Goal: Communication & Community: Answer question/provide support

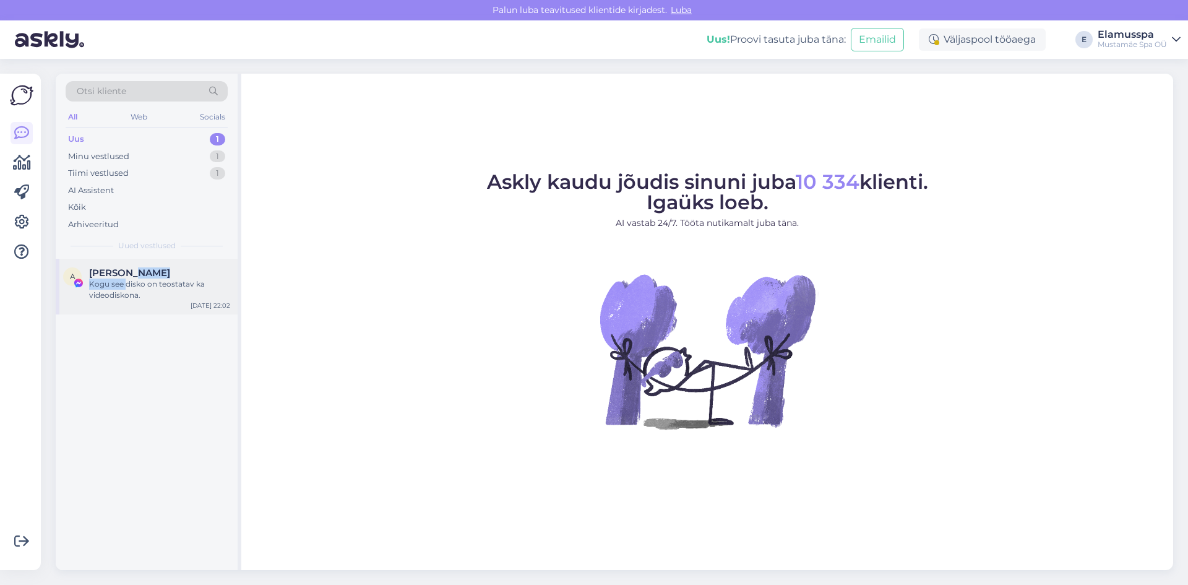
click at [126, 278] on div "[PERSON_NAME] Kogu see disko on teostatav ka videodiskona." at bounding box center [159, 283] width 141 height 33
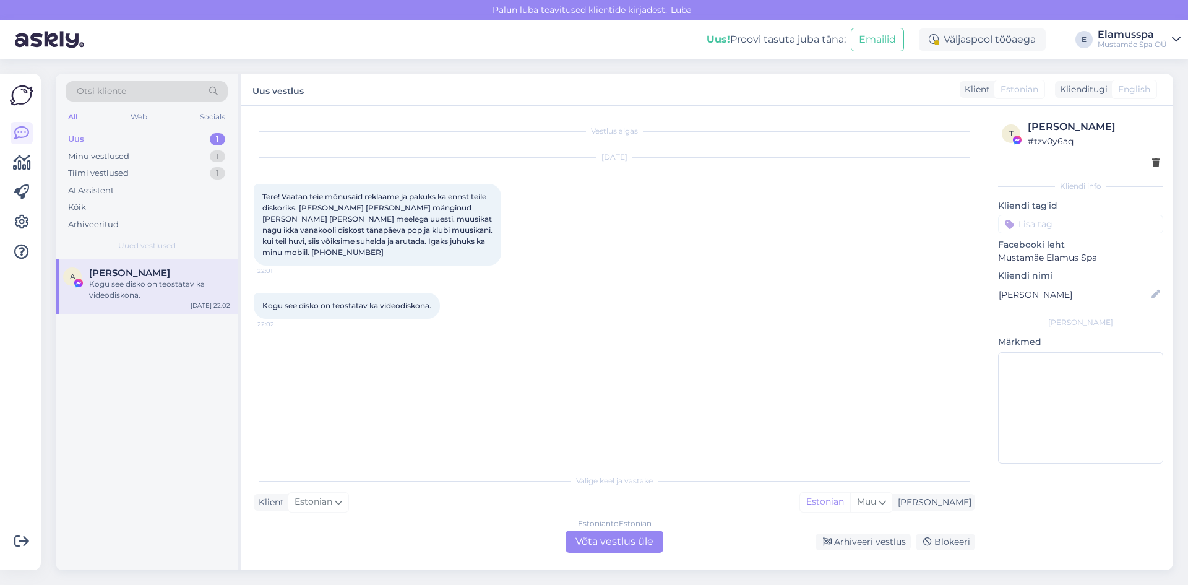
click at [396, 358] on div "Vestlus algas [DATE] Tere! Vaatan teie mõnusaid reklaame ja pakuks ka ennst tei…" at bounding box center [620, 287] width 732 height 338
click at [606, 533] on div "Estonian to Estonian Võta vestlus üle" at bounding box center [614, 541] width 98 height 22
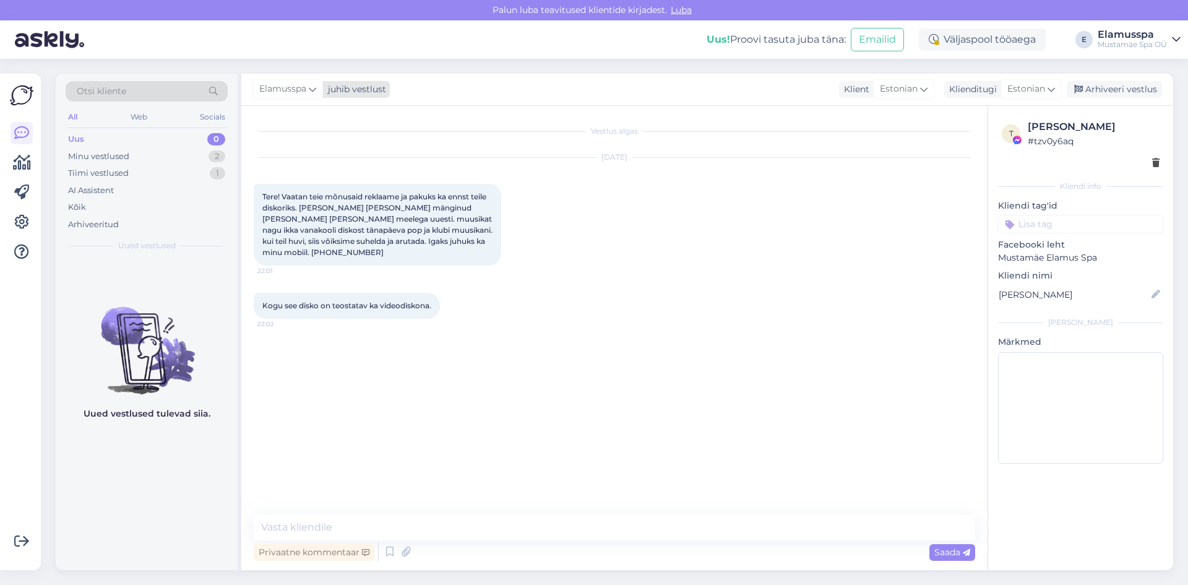
click at [299, 95] on span "Elamusspa" at bounding box center [282, 89] width 47 height 14
click at [329, 178] on div "[PERSON_NAME]" at bounding box center [321, 175] width 106 height 15
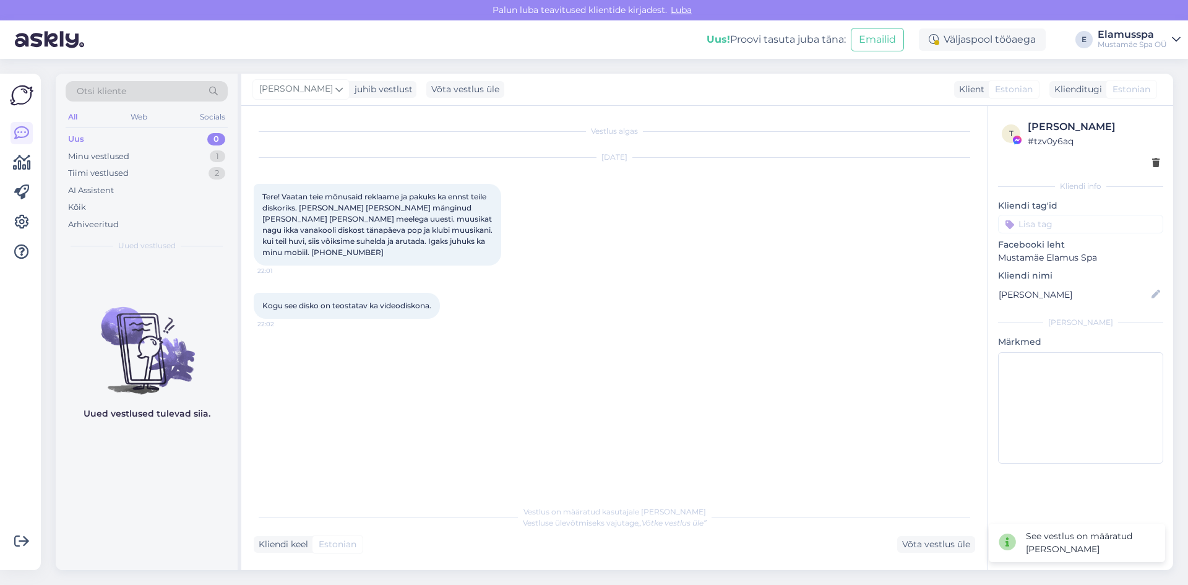
click at [160, 146] on div "Uus 0" at bounding box center [147, 139] width 162 height 17
click at [166, 152] on div "Minu vestlused 1" at bounding box center [147, 156] width 162 height 17
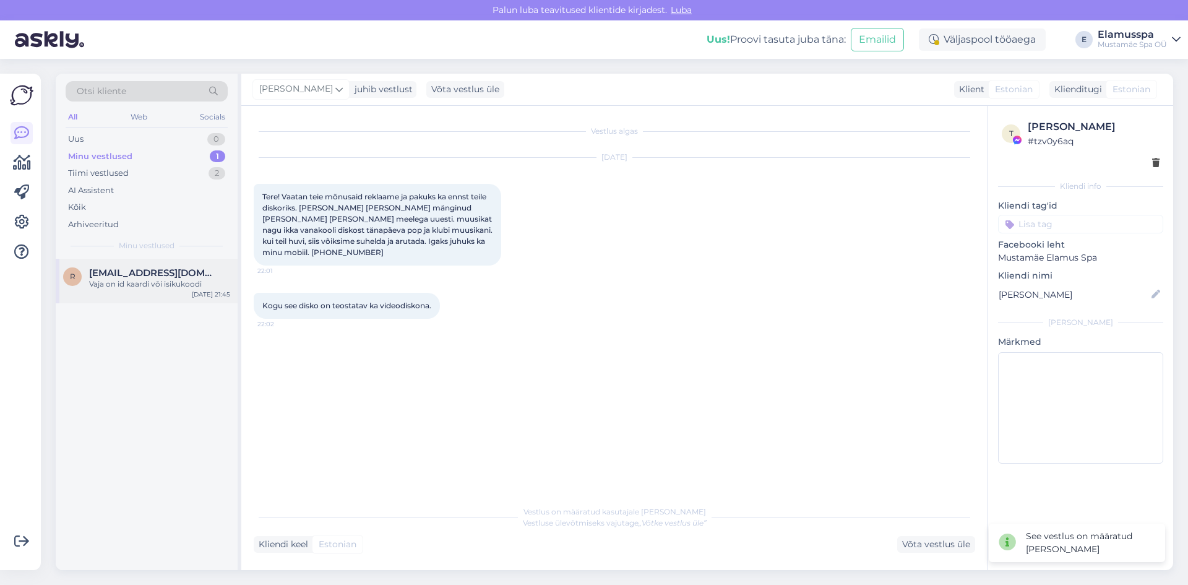
click at [135, 272] on span "[EMAIL_ADDRESS][DOMAIN_NAME]" at bounding box center [153, 272] width 129 height 11
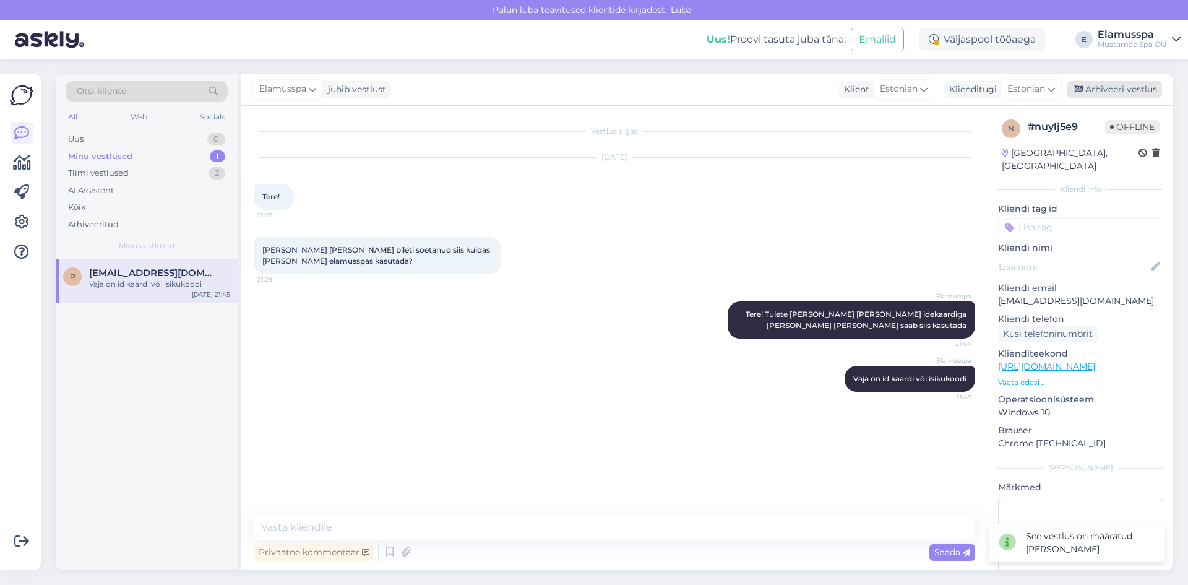
click at [1121, 95] on div "Arhiveeri vestlus" at bounding box center [1113, 89] width 95 height 17
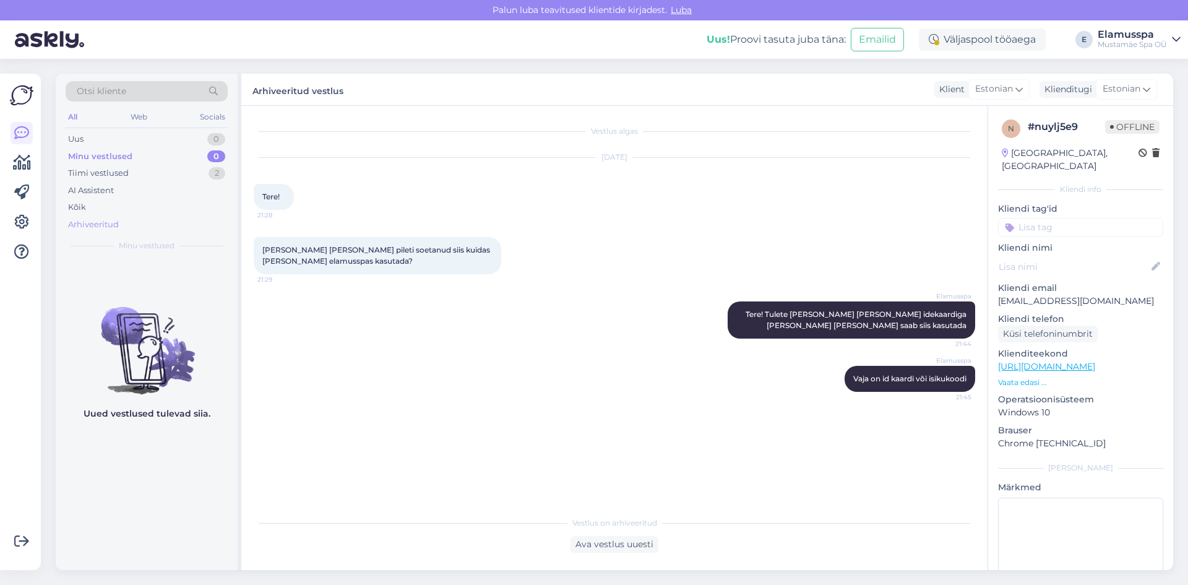
click at [152, 216] on div "Arhiveeritud" at bounding box center [147, 224] width 162 height 17
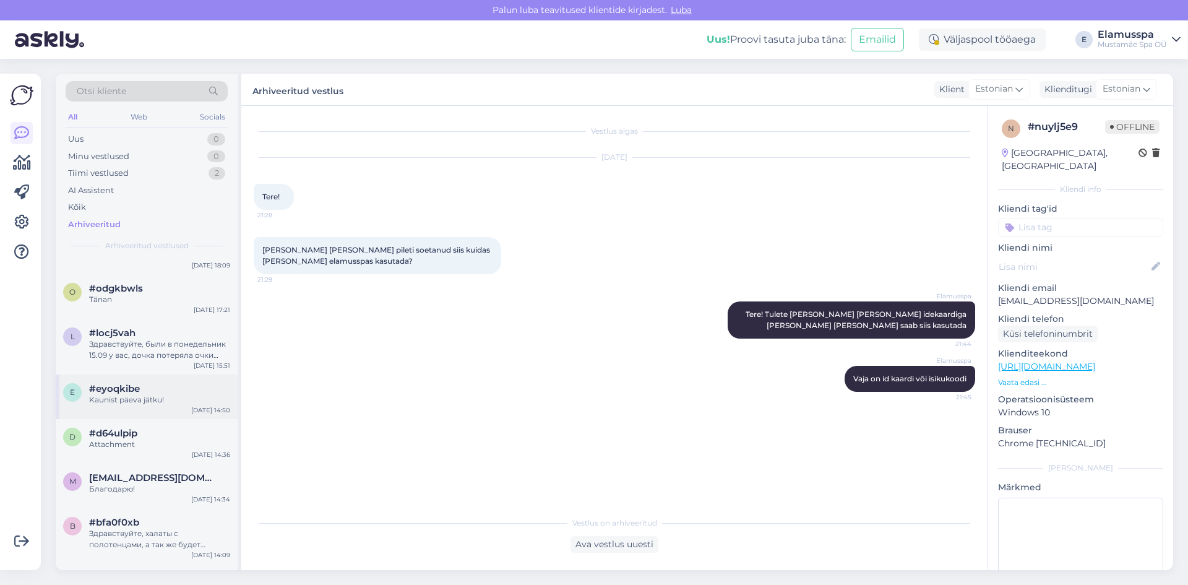
scroll to position [186, 0]
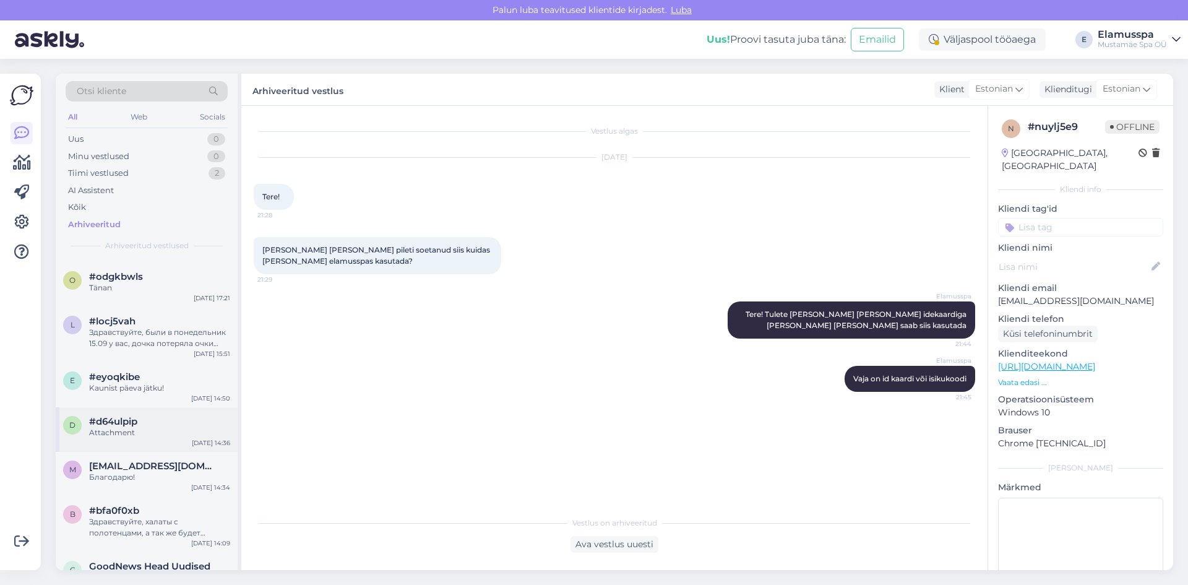
click at [166, 426] on div "#d64ulpip" at bounding box center [159, 421] width 141 height 11
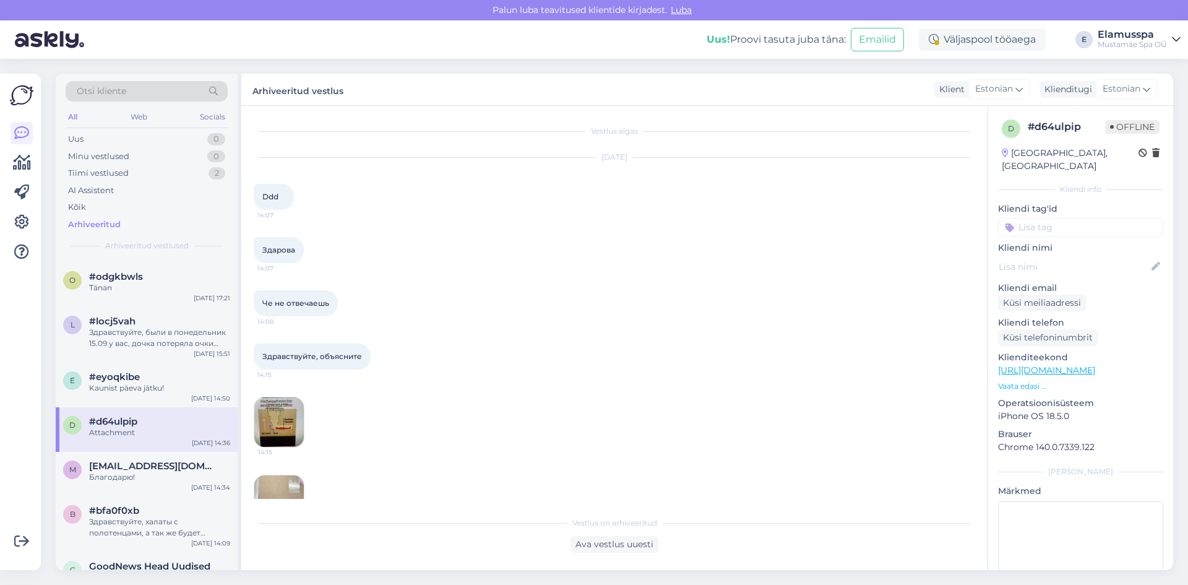
scroll to position [124, 0]
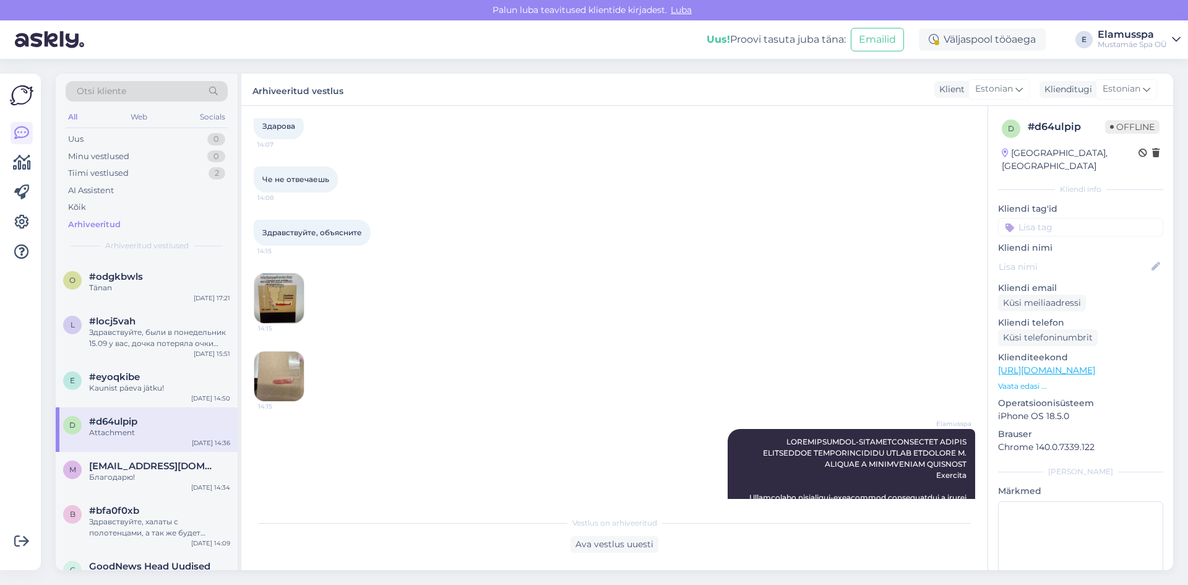
click at [284, 301] on img at bounding box center [278, 297] width 49 height 49
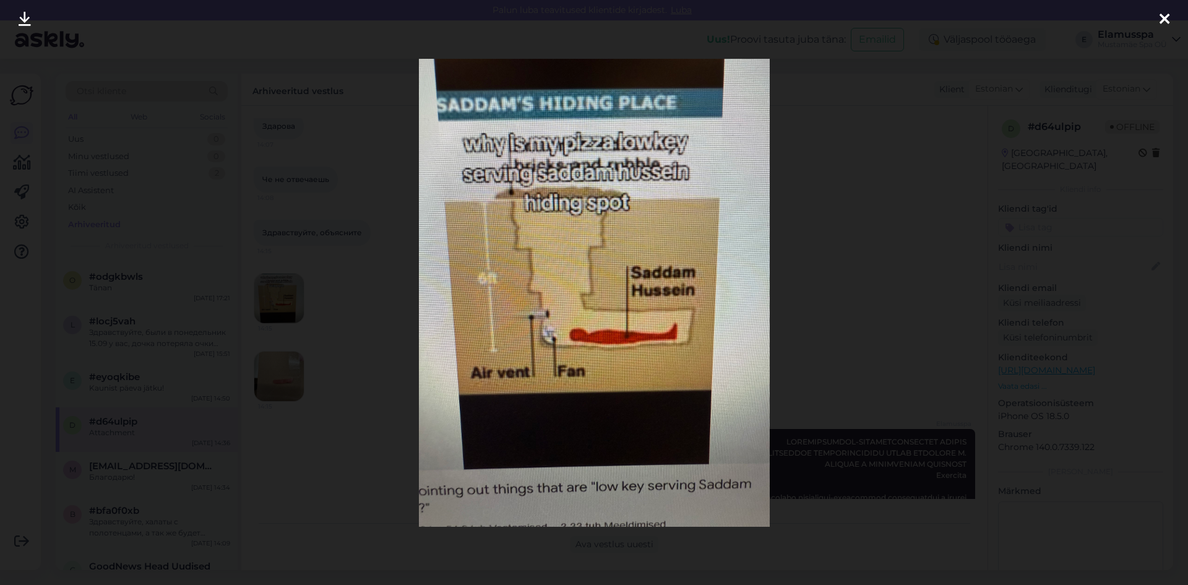
drag, startPoint x: 299, startPoint y: 275, endPoint x: 288, endPoint y: 280, distance: 12.8
click at [294, 277] on div at bounding box center [594, 292] width 1188 height 585
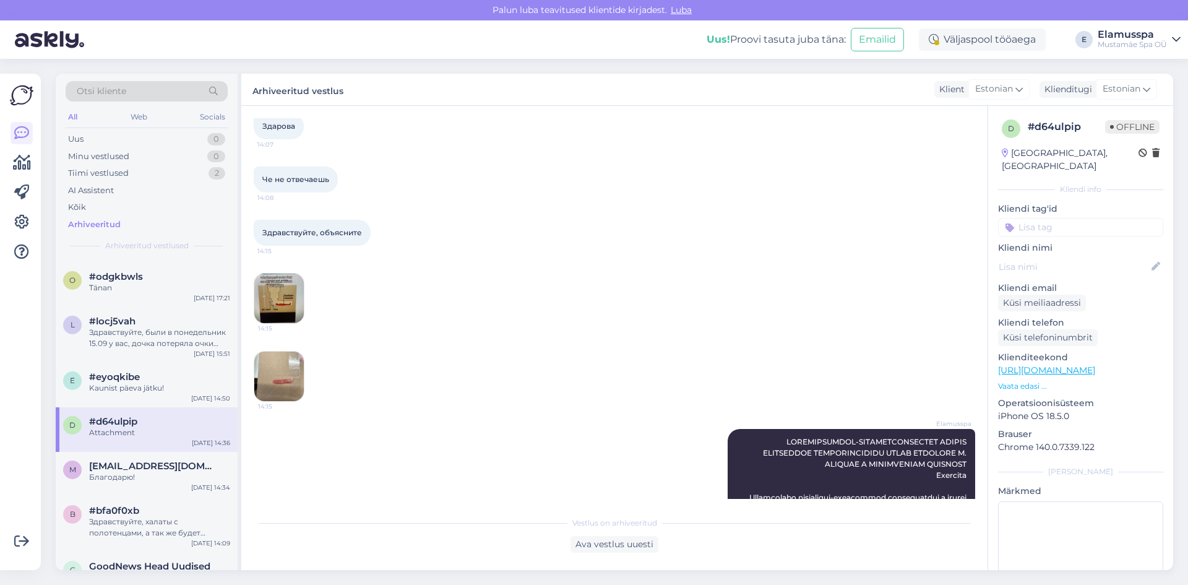
click at [275, 387] on img at bounding box center [278, 375] width 49 height 49
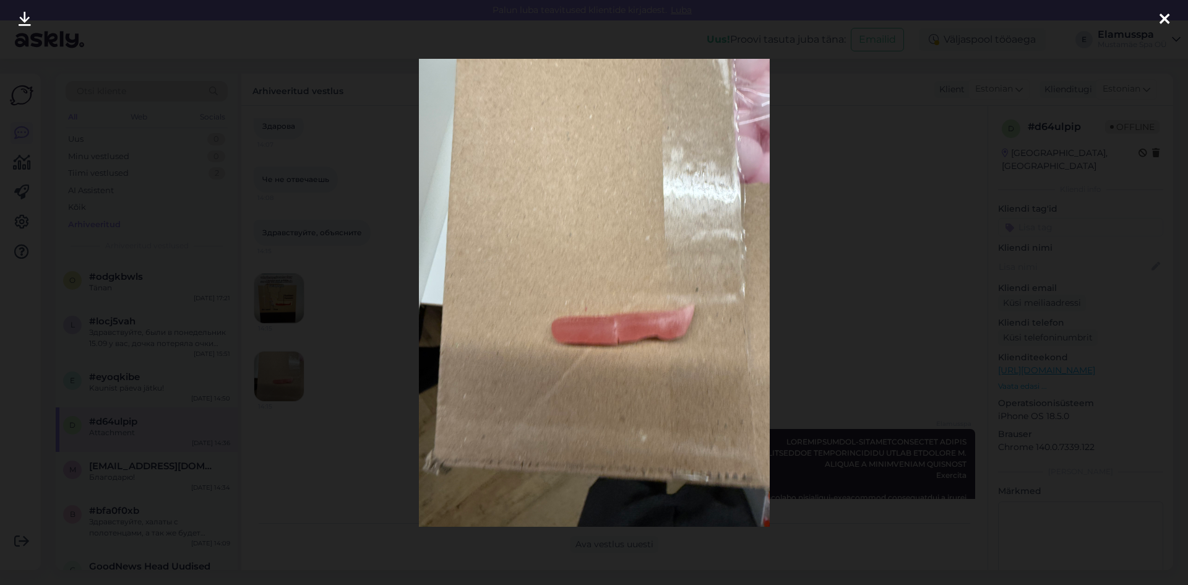
click at [354, 335] on div at bounding box center [594, 292] width 1188 height 585
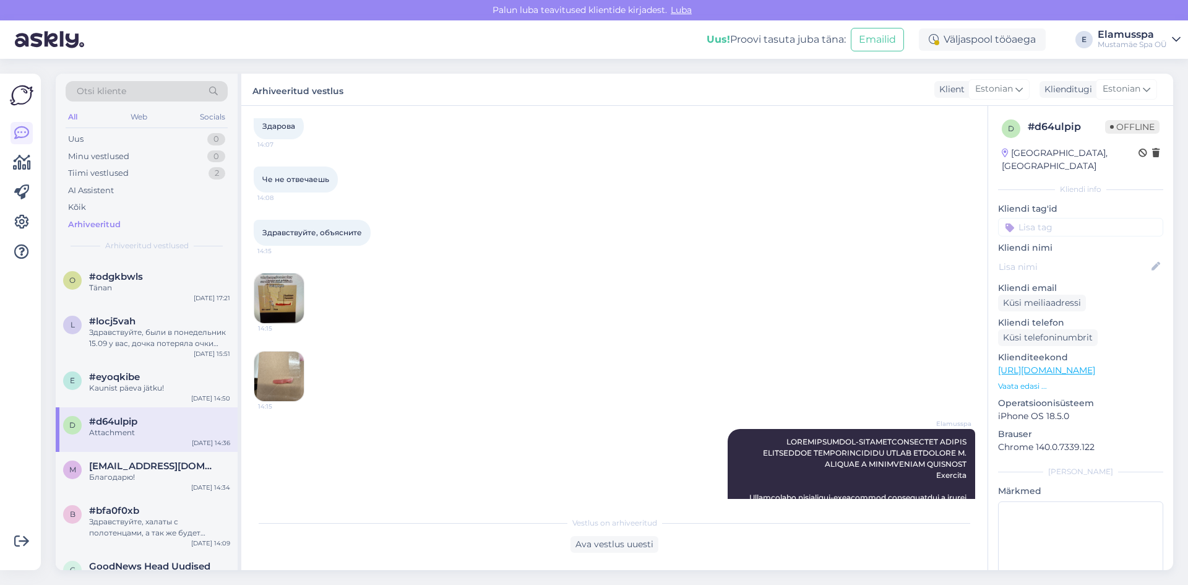
click at [268, 304] on img at bounding box center [278, 297] width 49 height 49
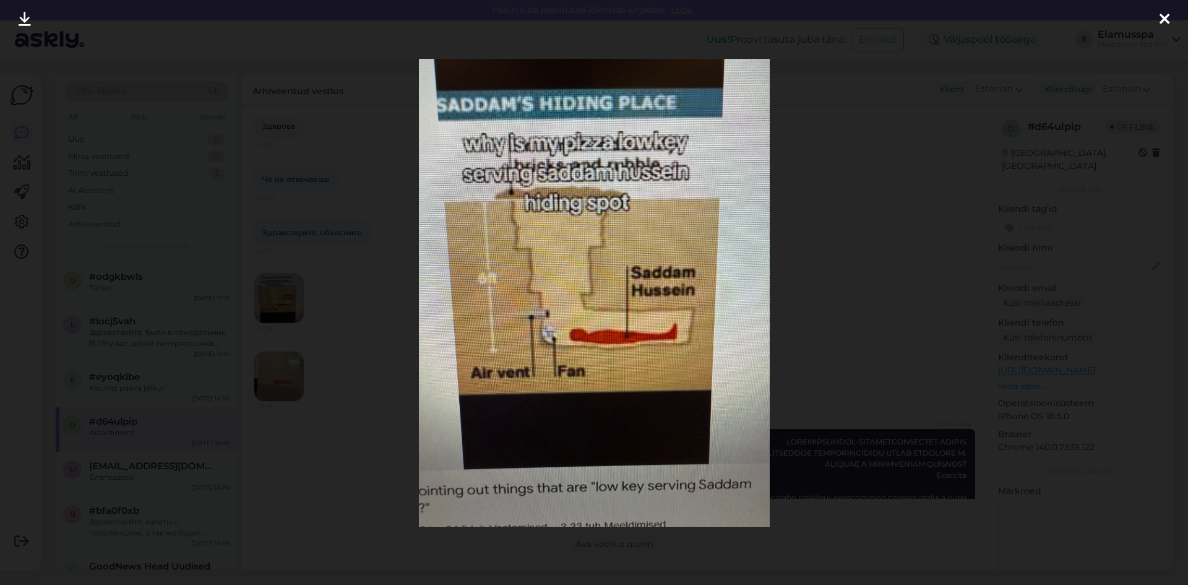
click at [293, 359] on div at bounding box center [594, 292] width 1188 height 585
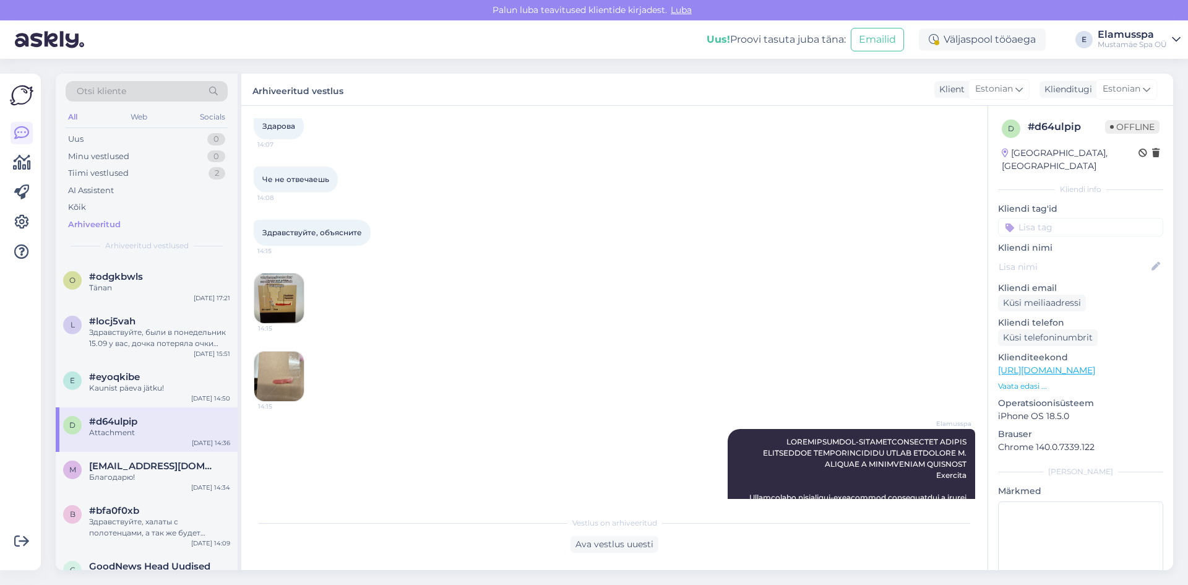
click at [286, 373] on img at bounding box center [278, 375] width 49 height 49
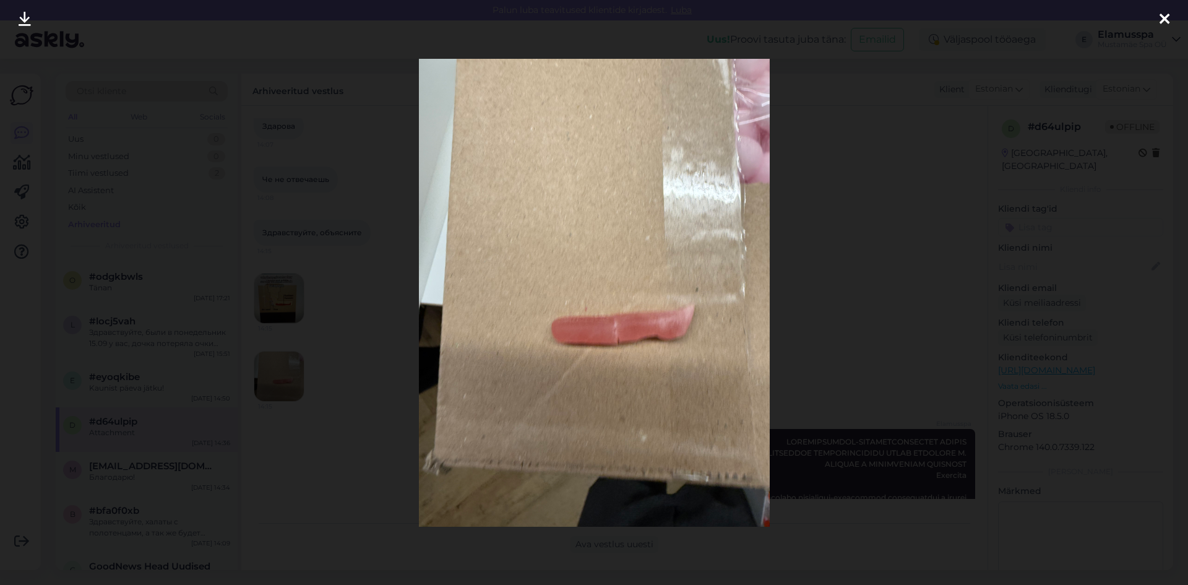
click at [303, 356] on div at bounding box center [594, 292] width 1188 height 585
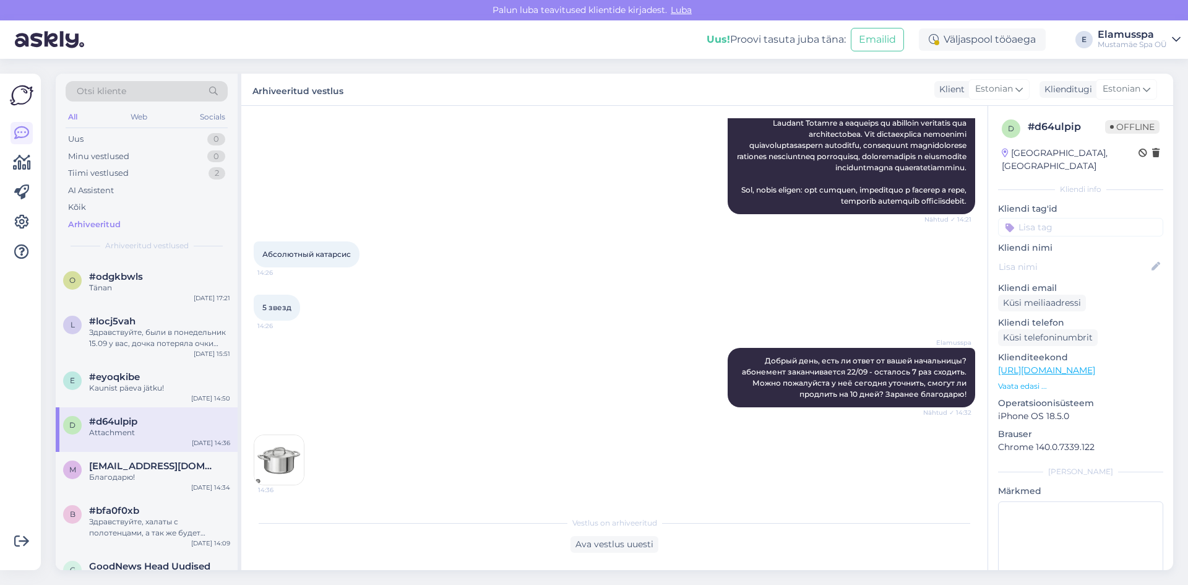
scroll to position [1175, 0]
click at [294, 473] on img at bounding box center [278, 459] width 49 height 49
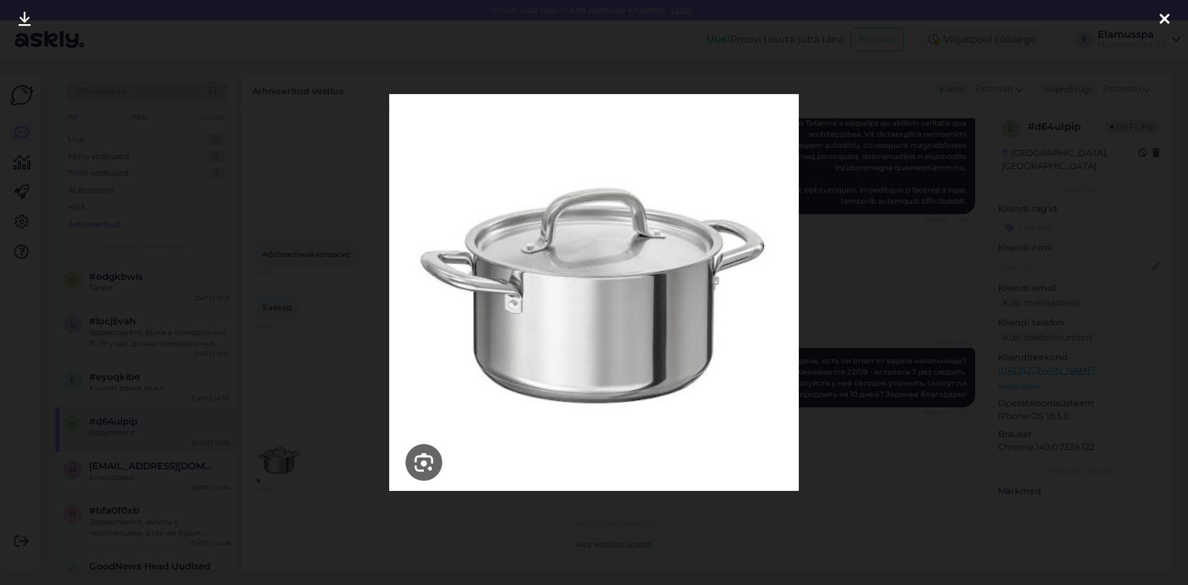
click at [370, 298] on div at bounding box center [594, 292] width 1188 height 585
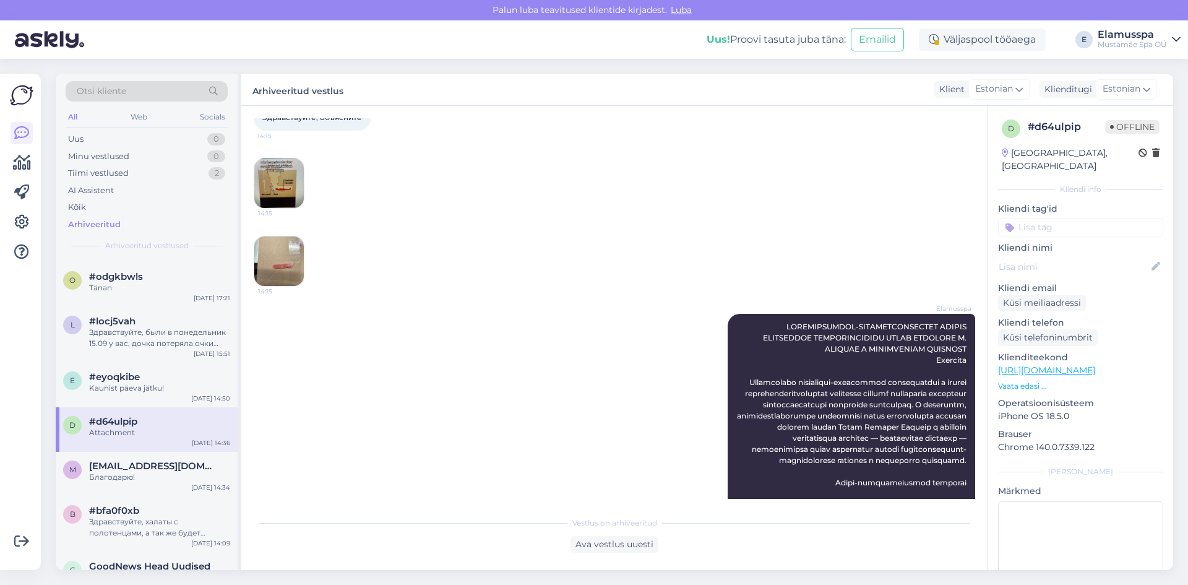
scroll to position [18, 0]
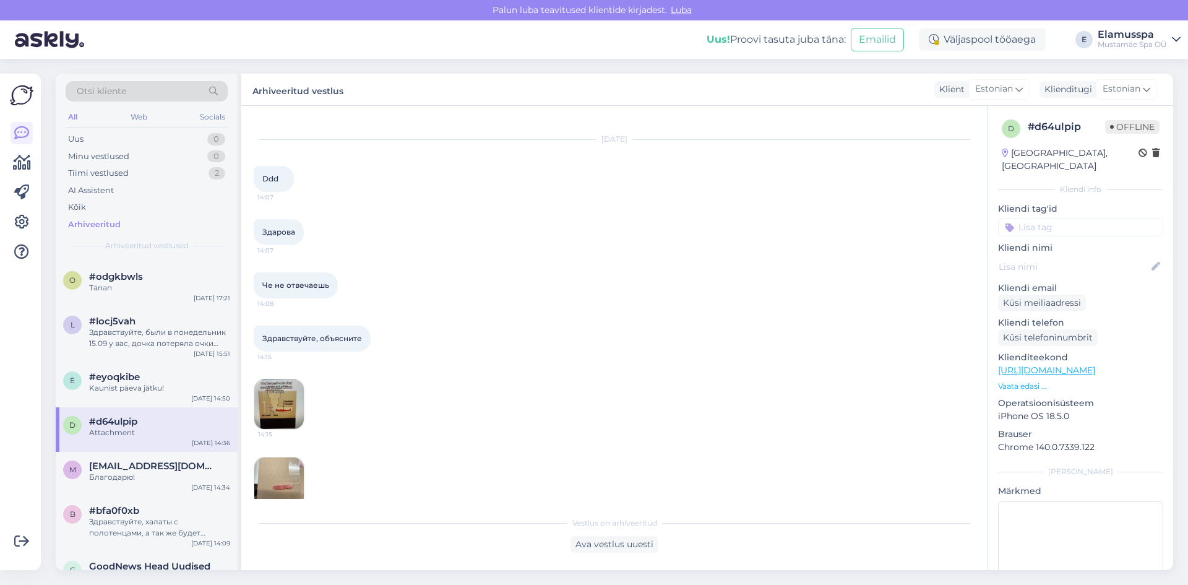
click at [280, 402] on img at bounding box center [278, 403] width 49 height 49
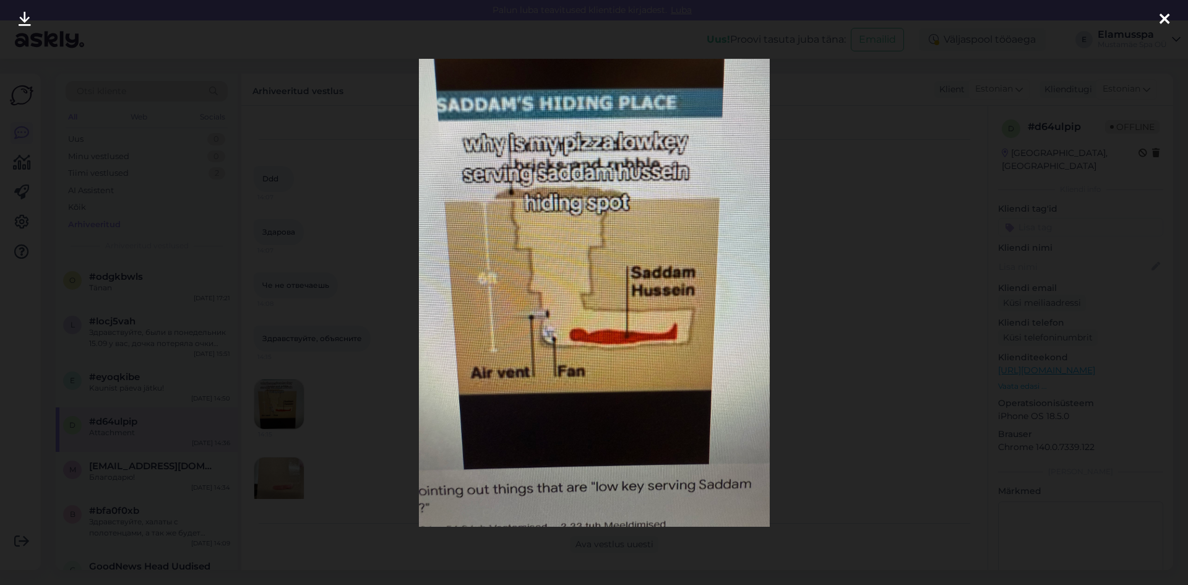
drag, startPoint x: 335, startPoint y: 420, endPoint x: 293, endPoint y: 450, distance: 51.0
click at [333, 421] on div at bounding box center [594, 292] width 1188 height 585
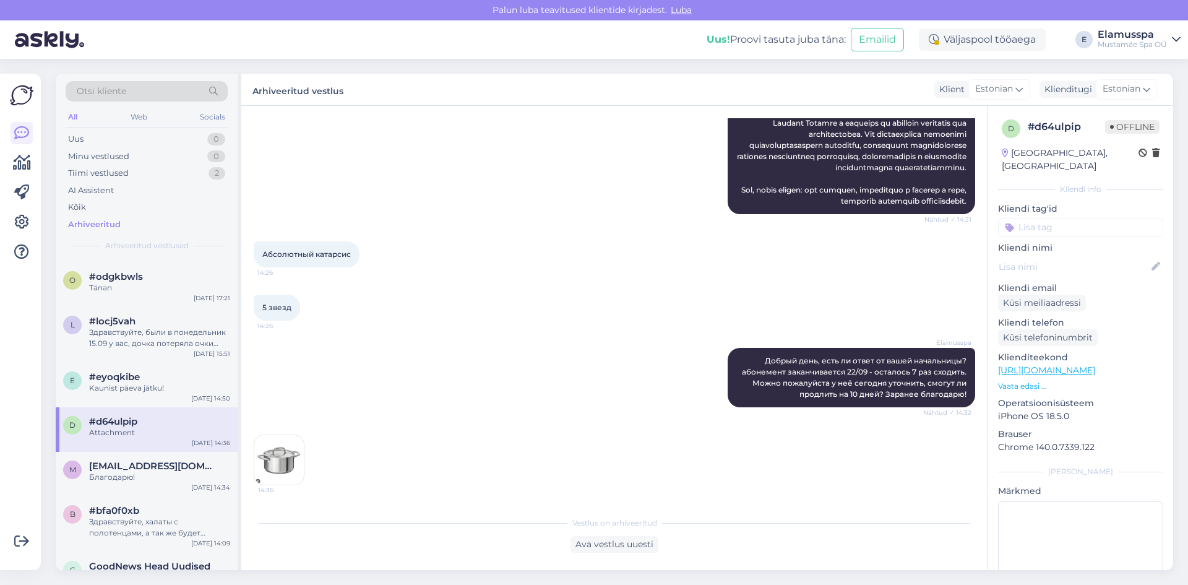
scroll to position [1255, 0]
click at [166, 131] on div "Uus 0" at bounding box center [147, 139] width 162 height 17
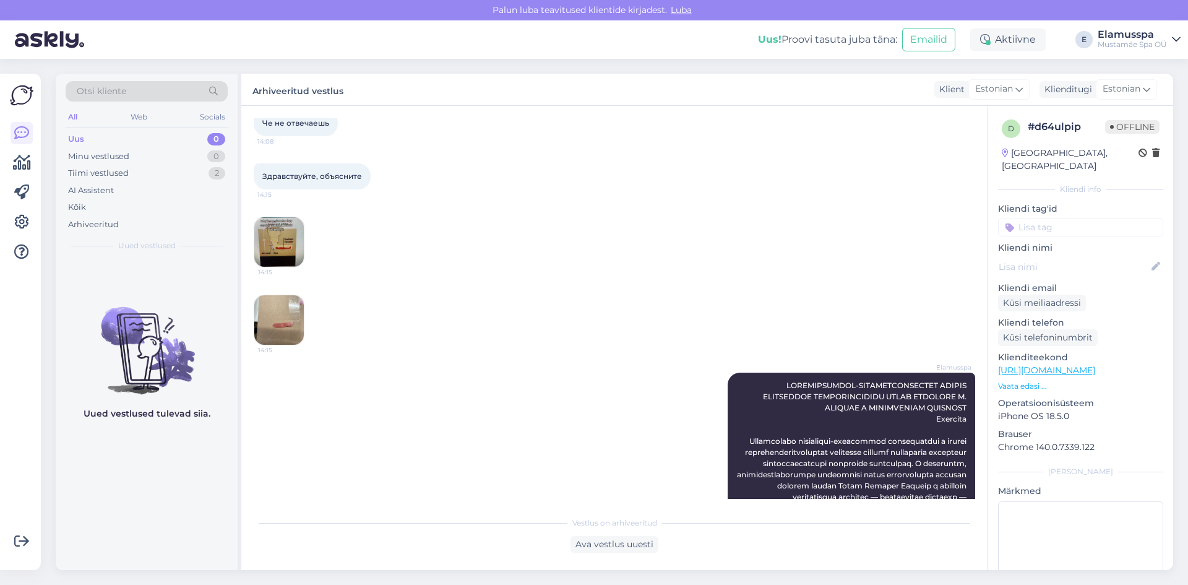
scroll to position [80, 0]
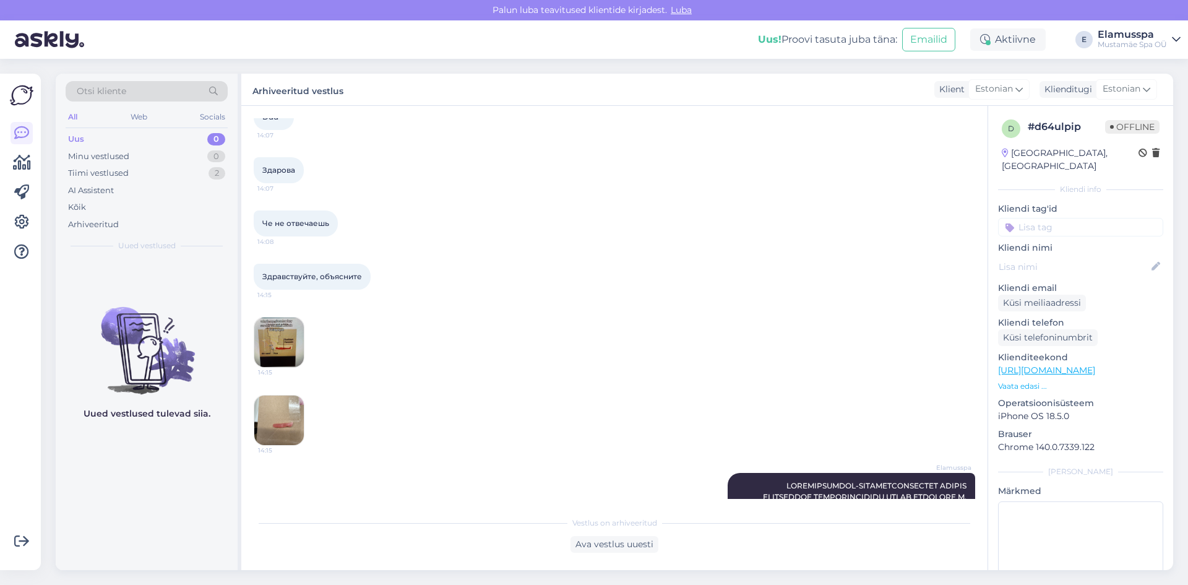
click at [285, 338] on img at bounding box center [278, 341] width 49 height 49
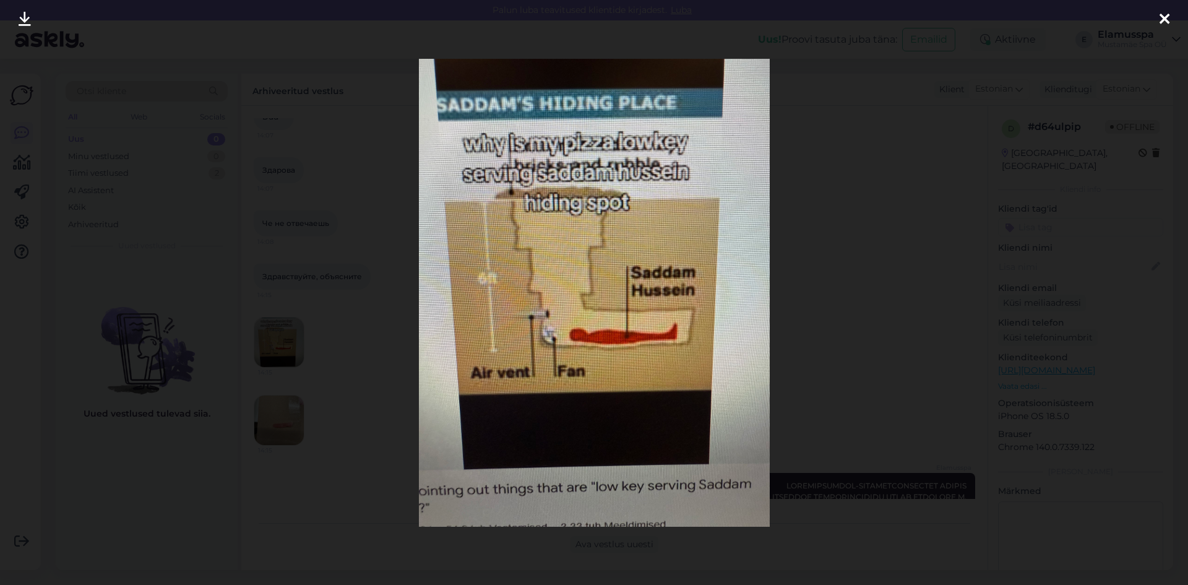
drag, startPoint x: 371, startPoint y: 292, endPoint x: 331, endPoint y: 366, distance: 83.6
click at [370, 293] on div at bounding box center [594, 292] width 1188 height 585
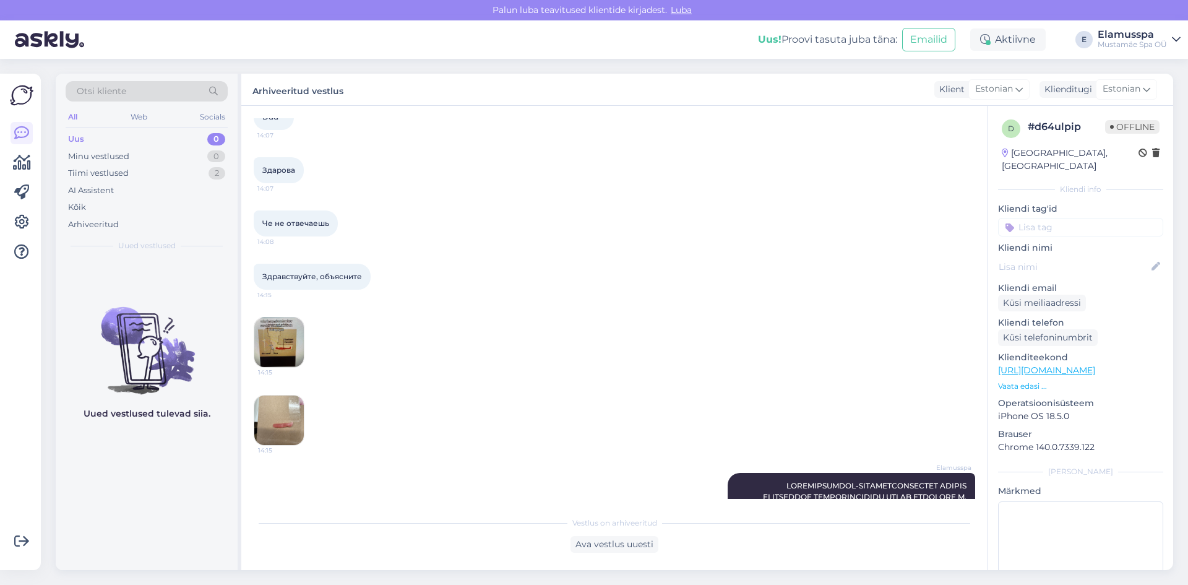
click at [303, 414] on img at bounding box center [278, 419] width 49 height 49
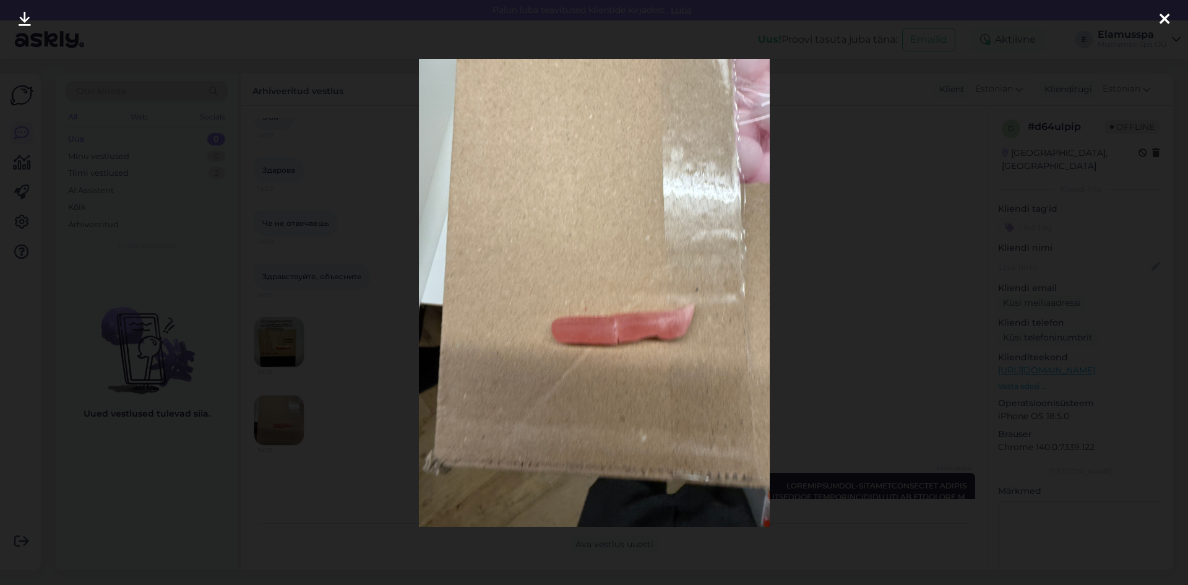
click at [343, 398] on div at bounding box center [594, 292] width 1188 height 585
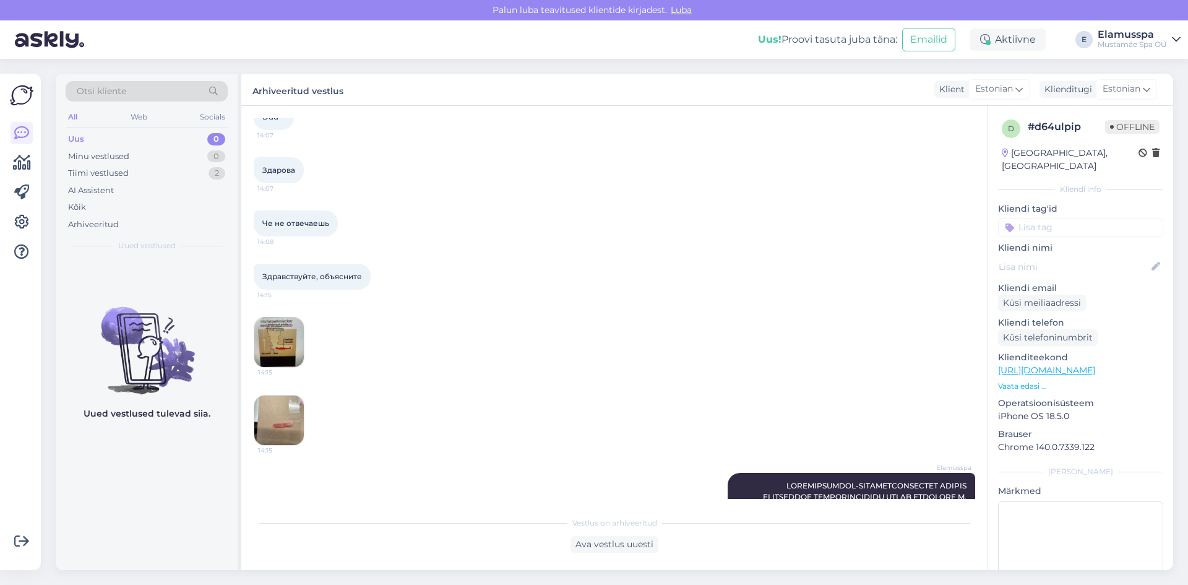
click at [289, 341] on img at bounding box center [278, 341] width 49 height 49
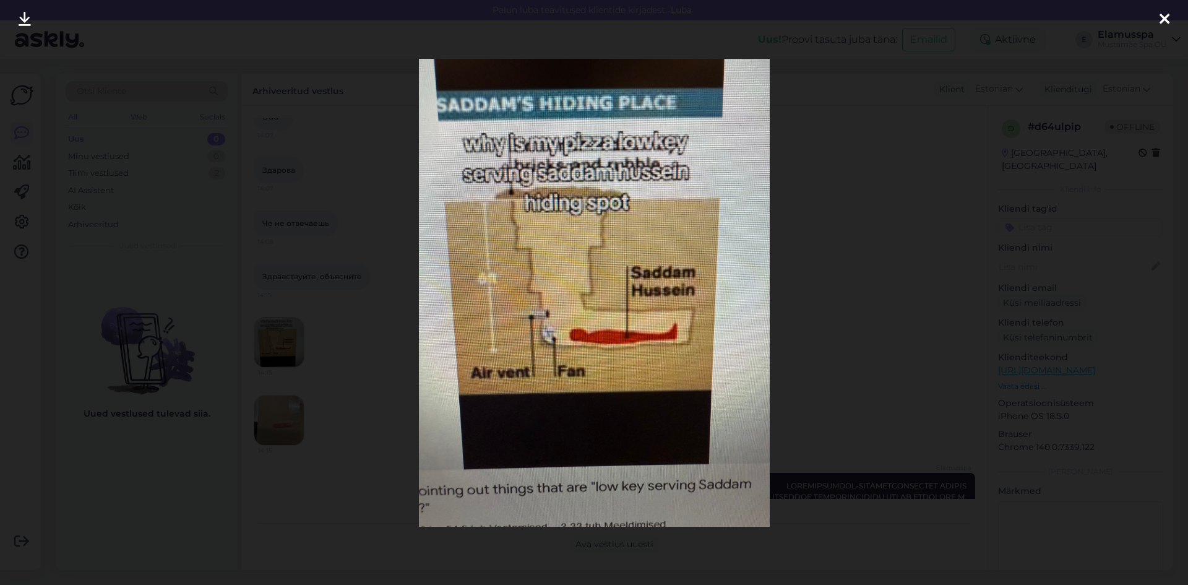
click at [291, 347] on div at bounding box center [594, 292] width 1188 height 585
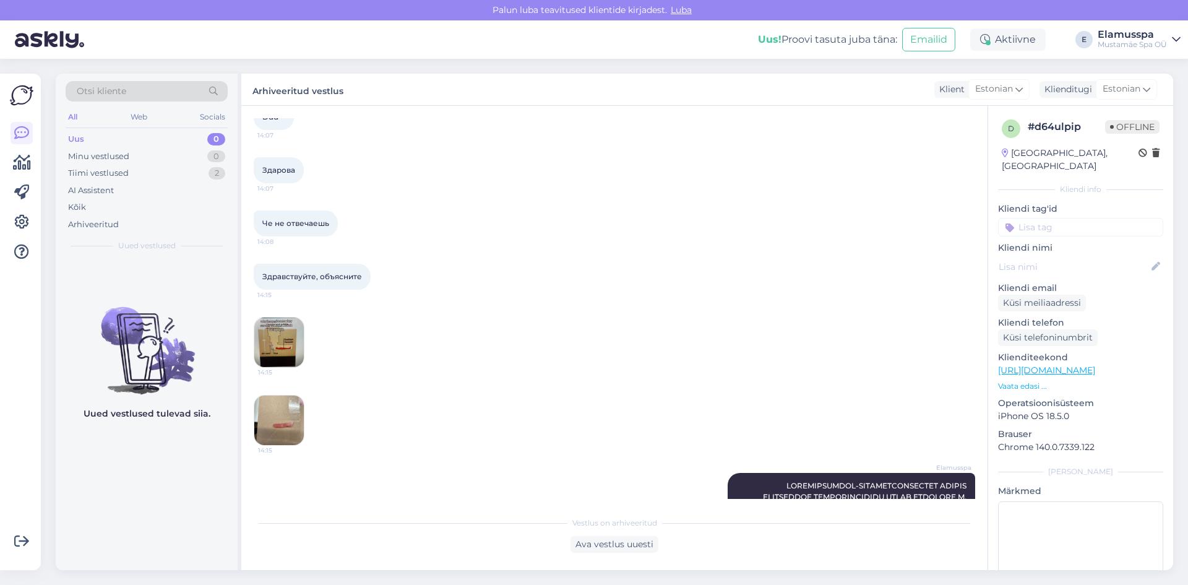
click at [253, 413] on div "Vestlus algas [DATE] Ddd 14:07 Здарова 14:07 Че не отвечаешь 14:08 Здравствуйте…" at bounding box center [614, 338] width 746 height 464
click at [291, 426] on img at bounding box center [278, 419] width 49 height 49
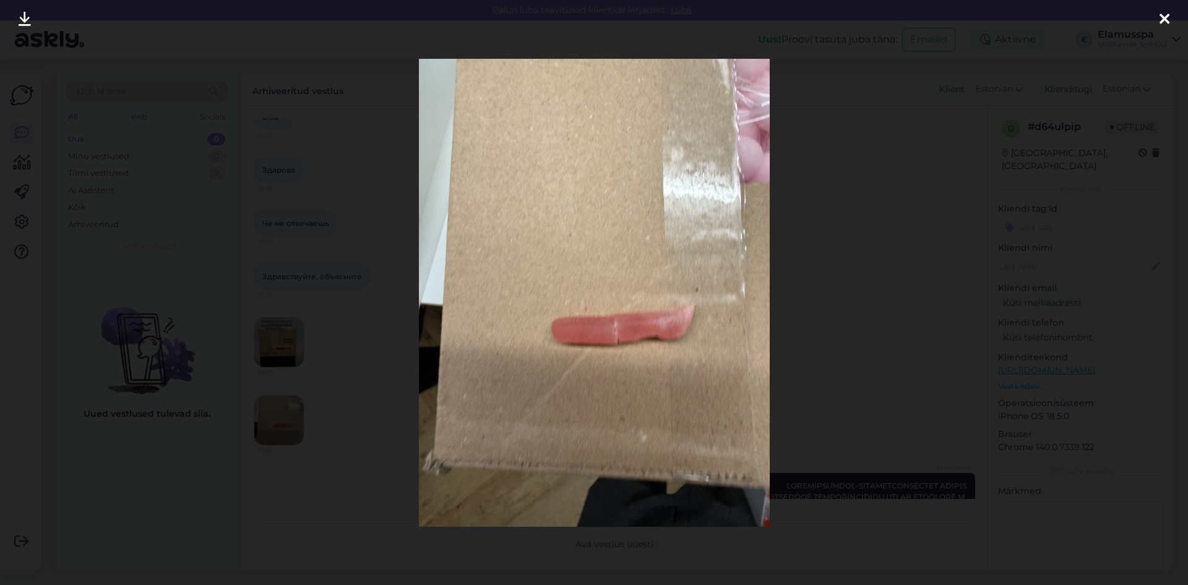
click at [309, 431] on div at bounding box center [594, 292] width 1188 height 585
